Goal: Use online tool/utility: Utilize a website feature to perform a specific function

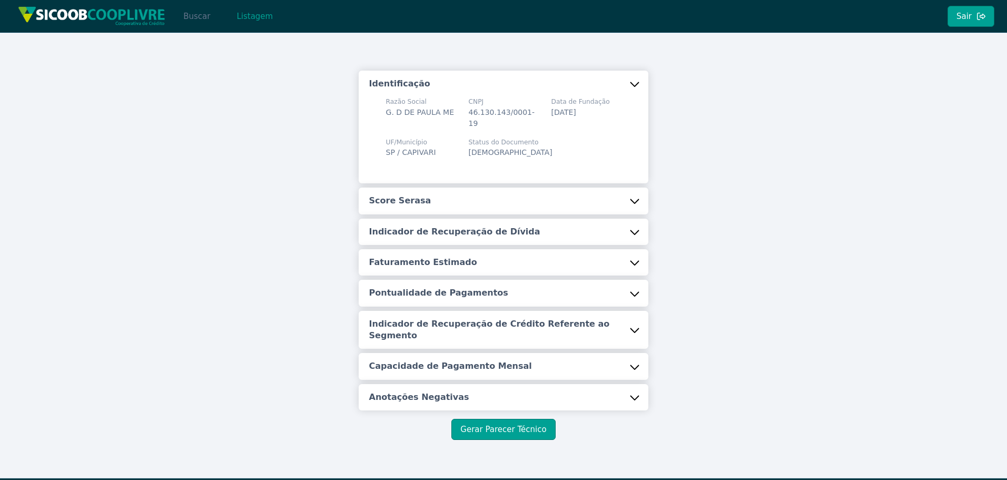
click at [195, 16] on button "Buscar" at bounding box center [196, 16] width 45 height 21
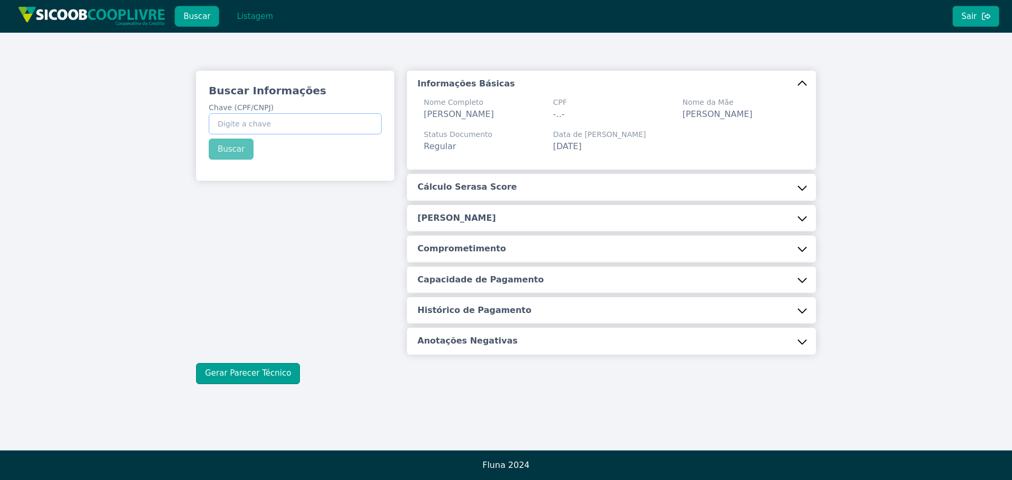
click at [296, 122] on input "Chave (CPF/CNPJ)" at bounding box center [295, 123] width 173 height 21
paste input "03.163.935/0003-49"
type input "03.163.935/0003-49"
click at [224, 148] on div "Buscar Informações Chave (CPF/CNPJ) 03.163.935/0003-49 Buscar" at bounding box center [295, 122] width 198 height 102
click at [224, 148] on button "Buscar" at bounding box center [231, 149] width 45 height 21
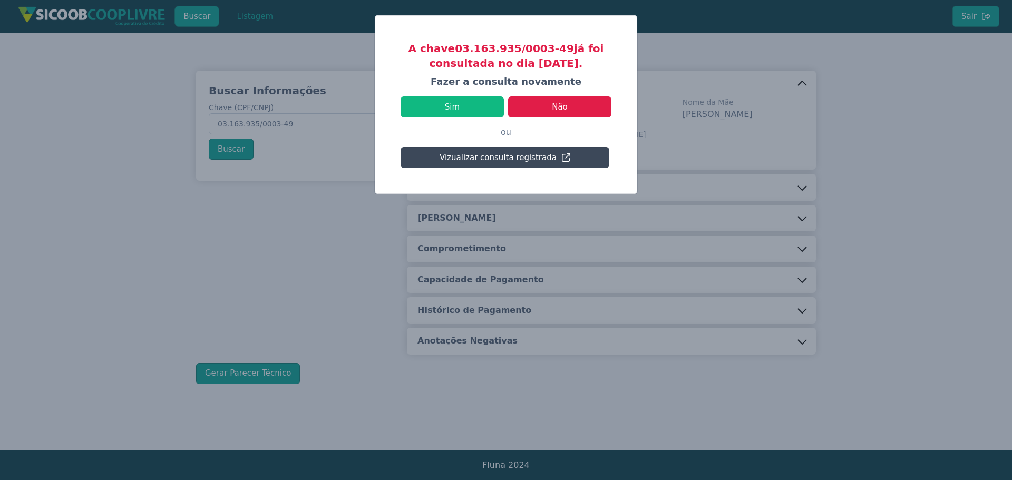
click at [487, 159] on button "Vizualizar consulta registrada" at bounding box center [504, 157] width 209 height 21
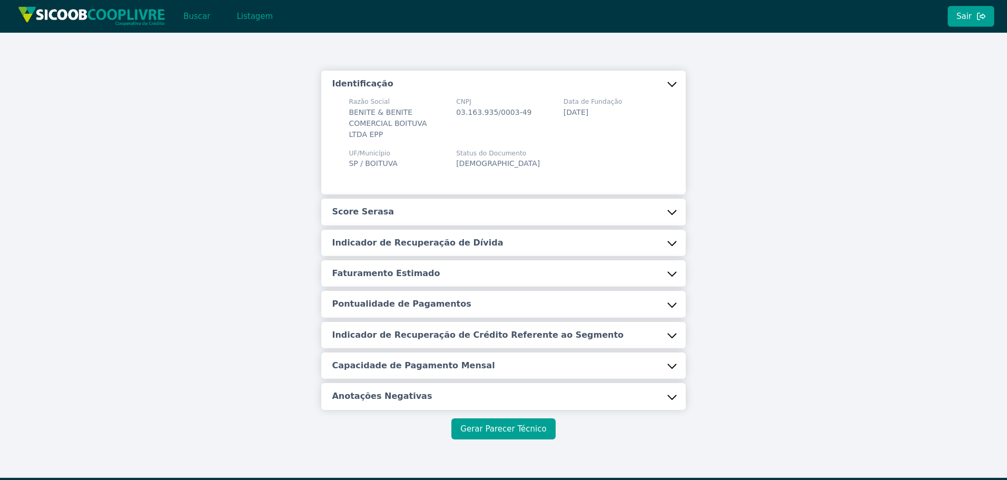
click at [504, 423] on button "Gerar Parecer Técnico" at bounding box center [504, 428] width 104 height 21
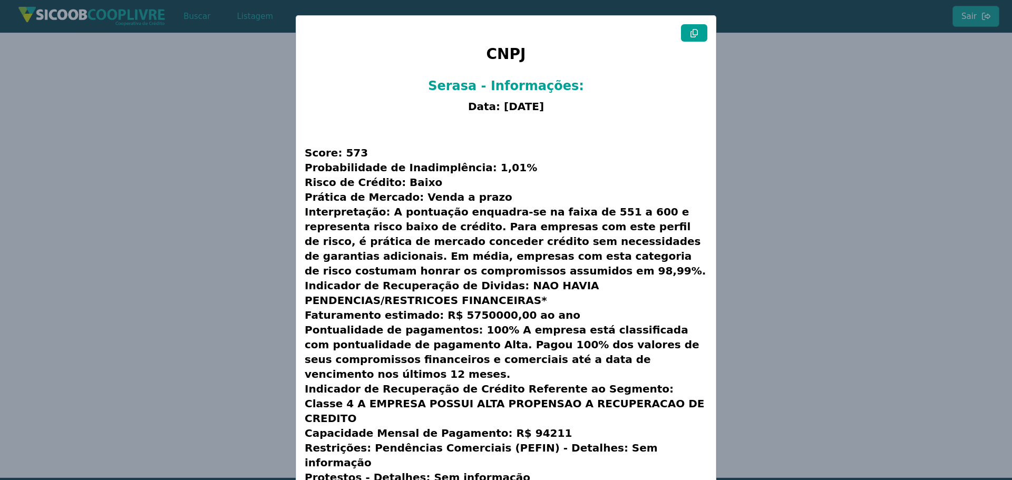
click at [695, 33] on icon at bounding box center [693, 33] width 7 height 8
click at [816, 197] on modal-container "CNPJ Serasa - Informações: Data: [DATE] Score: 573 Probabilidade de Inadimplênc…" at bounding box center [506, 240] width 1012 height 480
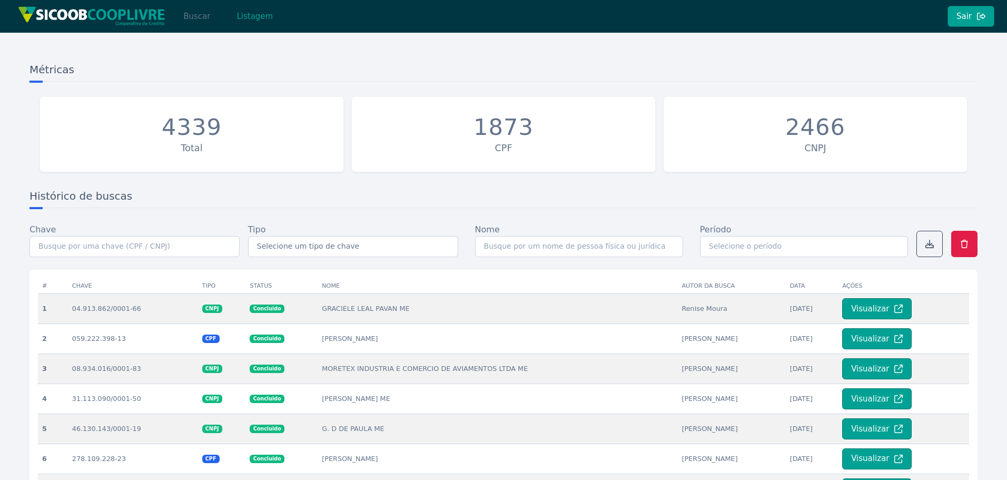
click at [186, 21] on button "Buscar" at bounding box center [196, 16] width 45 height 21
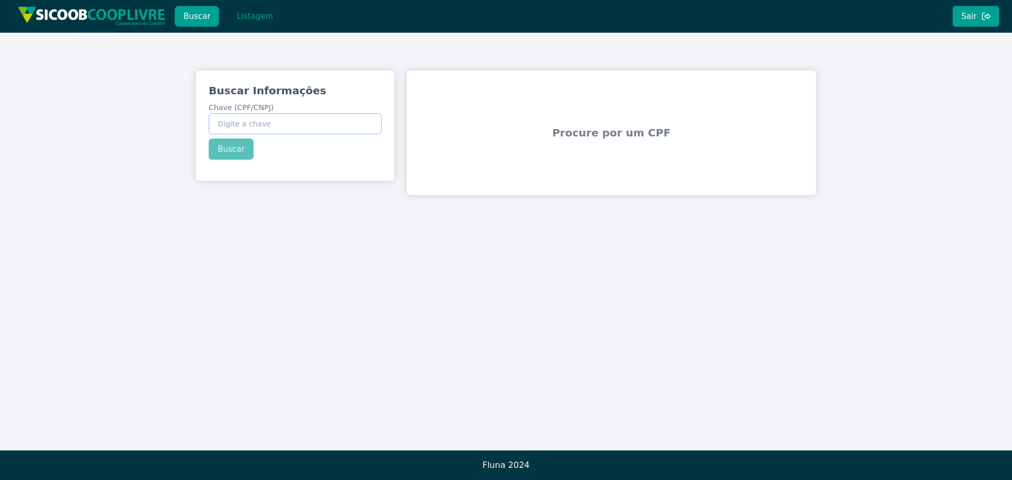
click at [269, 121] on input "Chave (CPF/CNPJ)" at bounding box center [295, 123] width 173 height 21
click at [274, 124] on input "Chave (CPF/CNPJ)" at bounding box center [295, 123] width 173 height 21
paste input "23.834.655/0001-6"
type input "23.834.655/0001-60"
click at [236, 145] on button "Buscar" at bounding box center [231, 149] width 45 height 21
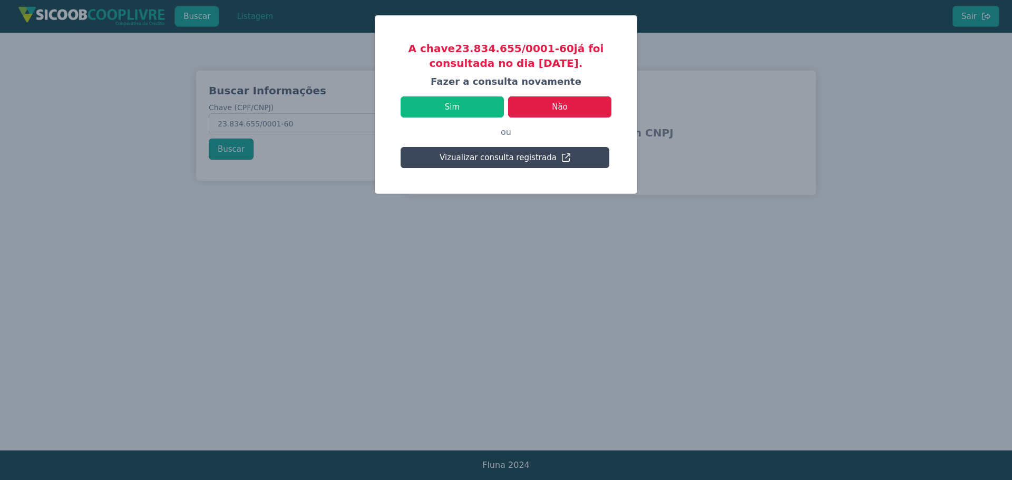
click at [508, 161] on button "Vizualizar consulta registrada" at bounding box center [504, 157] width 209 height 21
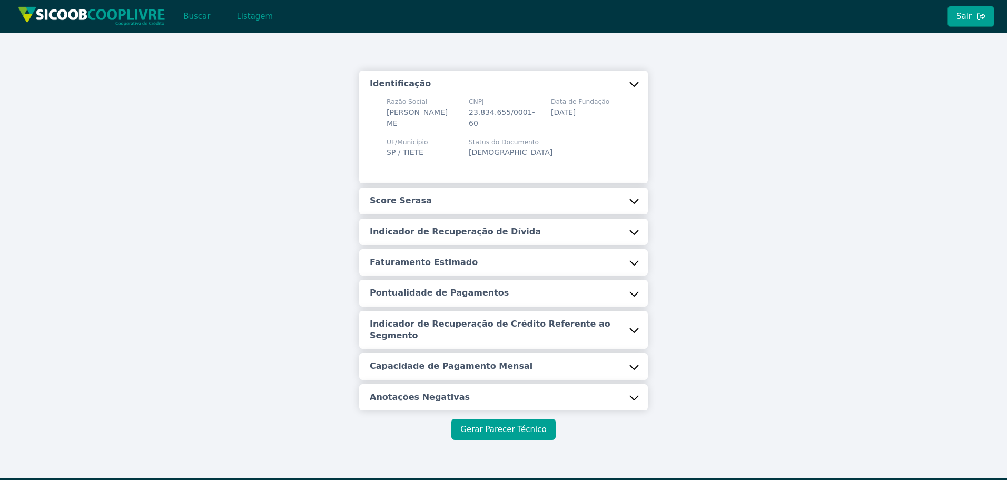
click at [516, 419] on button "Gerar Parecer Técnico" at bounding box center [504, 429] width 104 height 21
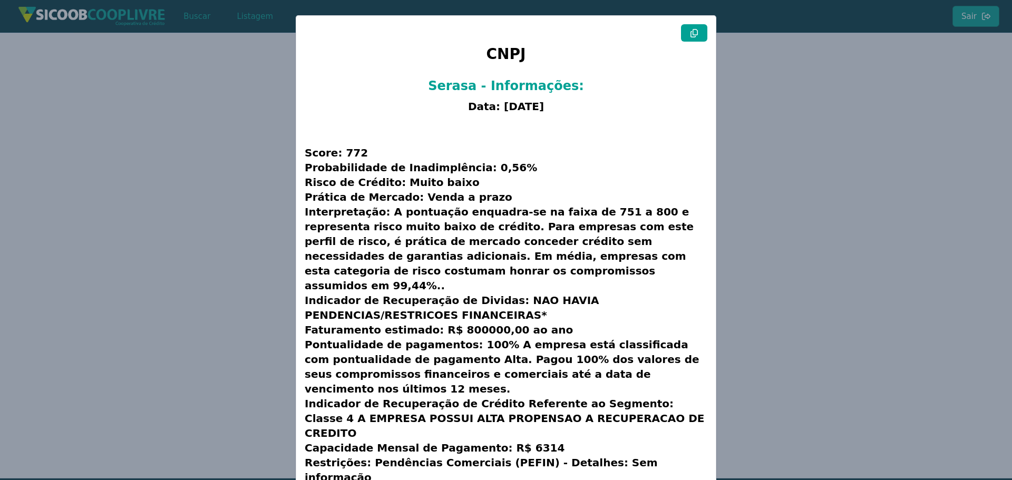
click at [687, 37] on button at bounding box center [694, 32] width 26 height 17
